Goal: Task Accomplishment & Management: Manage account settings

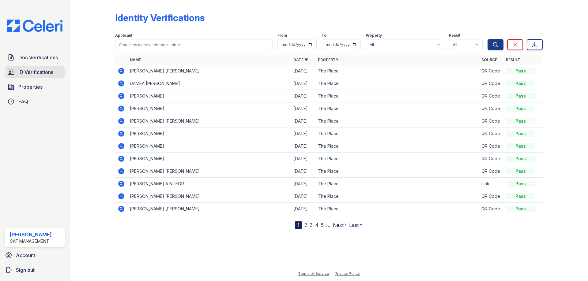
click at [24, 74] on span "ID Verifications" at bounding box center [35, 72] width 35 height 7
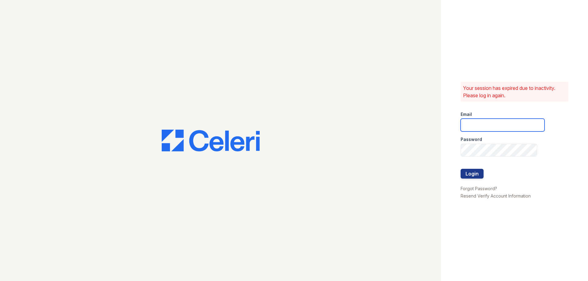
type input "theplace2@cafmanagement.com"
click at [466, 169] on form "Email theplace2@cafmanagement.com Password Login" at bounding box center [503, 146] width 84 height 78
click at [467, 171] on button "Login" at bounding box center [472, 174] width 23 height 10
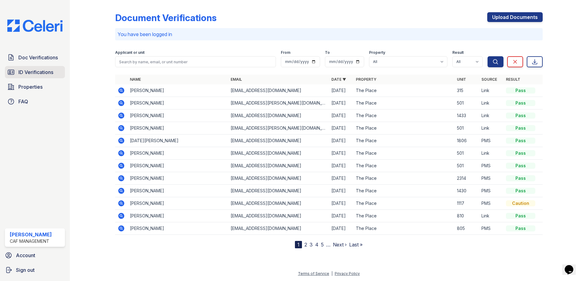
click at [27, 69] on span "ID Verifications" at bounding box center [35, 72] width 35 height 7
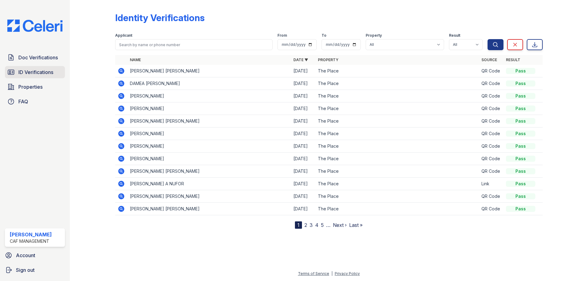
click at [32, 73] on span "ID Verifications" at bounding box center [35, 72] width 35 height 7
click at [34, 60] on span "Doc Verifications" at bounding box center [38, 57] width 40 height 7
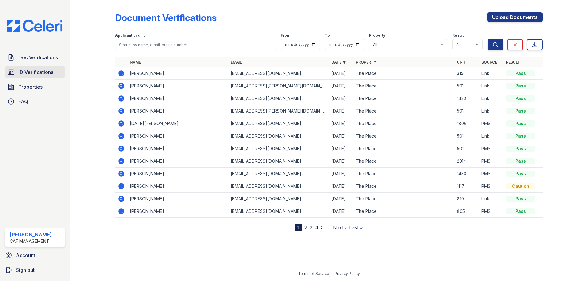
click at [35, 72] on span "ID Verifications" at bounding box center [35, 72] width 35 height 7
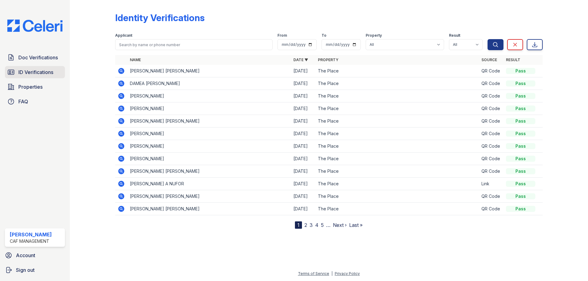
click at [38, 73] on span "ID Verifications" at bounding box center [35, 72] width 35 height 7
click at [37, 58] on span "Doc Verifications" at bounding box center [38, 57] width 40 height 7
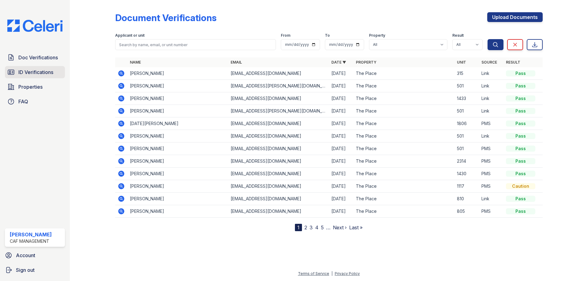
click at [38, 75] on span "ID Verifications" at bounding box center [35, 72] width 35 height 7
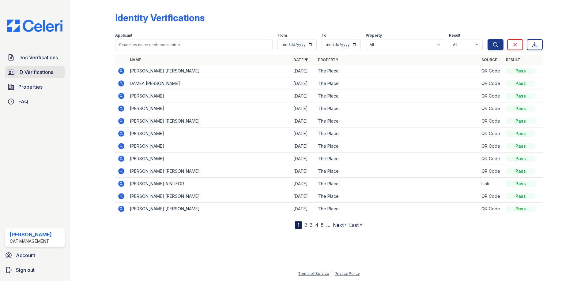
click at [50, 74] on span "ID Verifications" at bounding box center [35, 72] width 35 height 7
click at [44, 59] on span "Doc Verifications" at bounding box center [38, 57] width 40 height 7
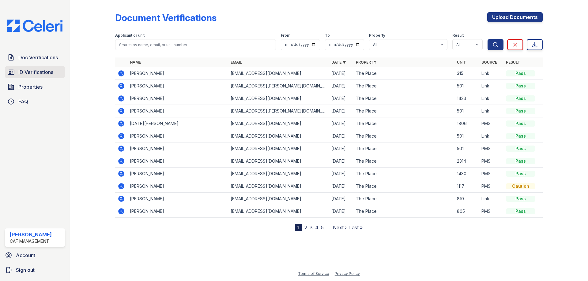
click at [40, 73] on span "ID Verifications" at bounding box center [35, 72] width 35 height 7
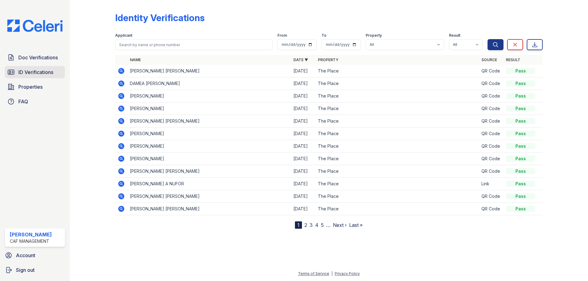
click at [33, 72] on span "ID Verifications" at bounding box center [35, 72] width 35 height 7
click at [33, 62] on link "Doc Verifications" at bounding box center [35, 57] width 60 height 12
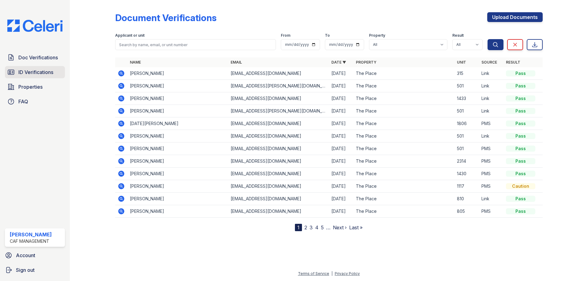
click at [28, 68] on link "ID Verifications" at bounding box center [35, 72] width 60 height 12
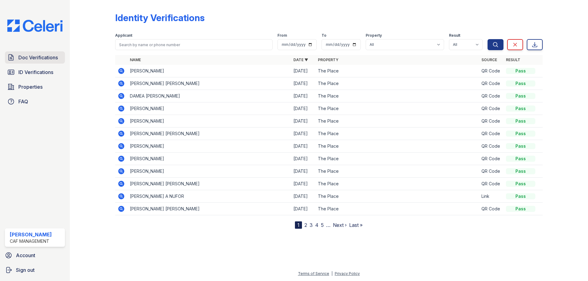
click at [36, 58] on span "Doc Verifications" at bounding box center [38, 57] width 40 height 7
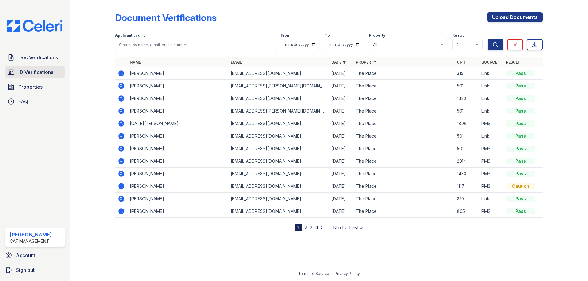
click at [45, 71] on span "ID Verifications" at bounding box center [35, 72] width 35 height 7
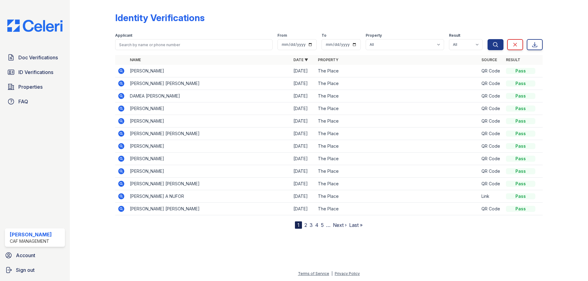
click at [123, 69] on icon at bounding box center [121, 71] width 6 height 6
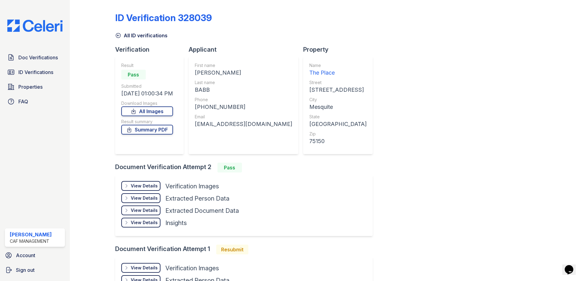
click at [116, 36] on icon at bounding box center [118, 35] width 6 height 6
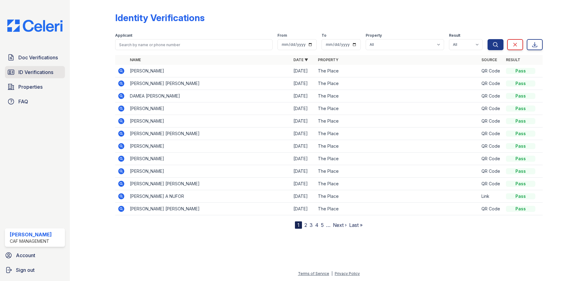
click at [32, 73] on span "ID Verifications" at bounding box center [35, 72] width 35 height 7
click at [32, 56] on span "Doc Verifications" at bounding box center [38, 57] width 40 height 7
